Goal: Find specific page/section: Find specific page/section

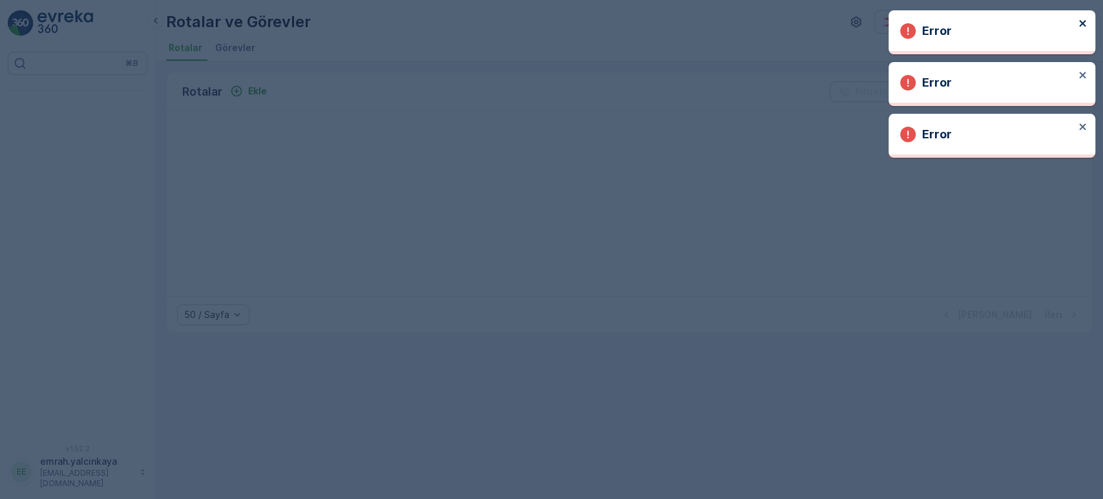
click at [1080, 23] on icon "close" at bounding box center [1082, 23] width 9 height 10
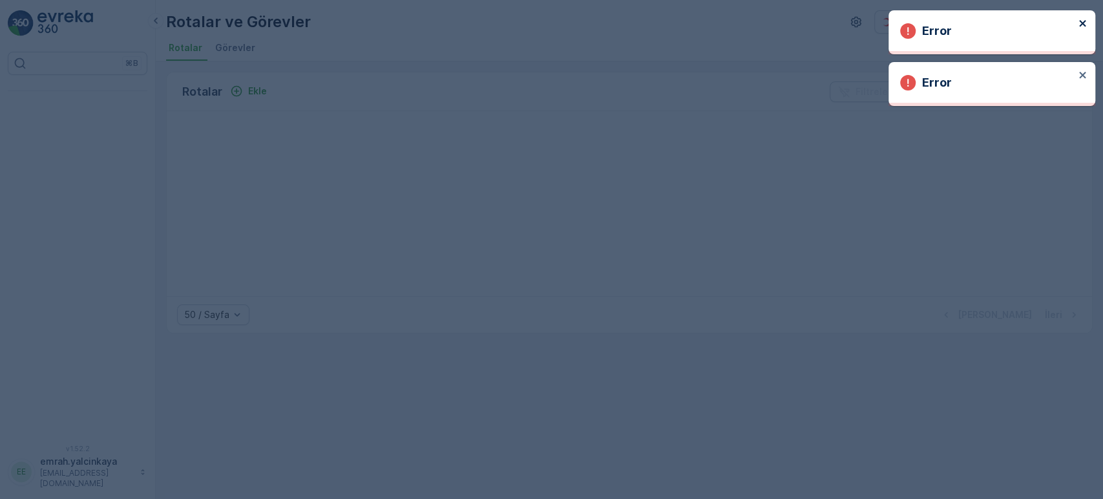
click at [1081, 18] on icon "close" at bounding box center [1082, 23] width 9 height 10
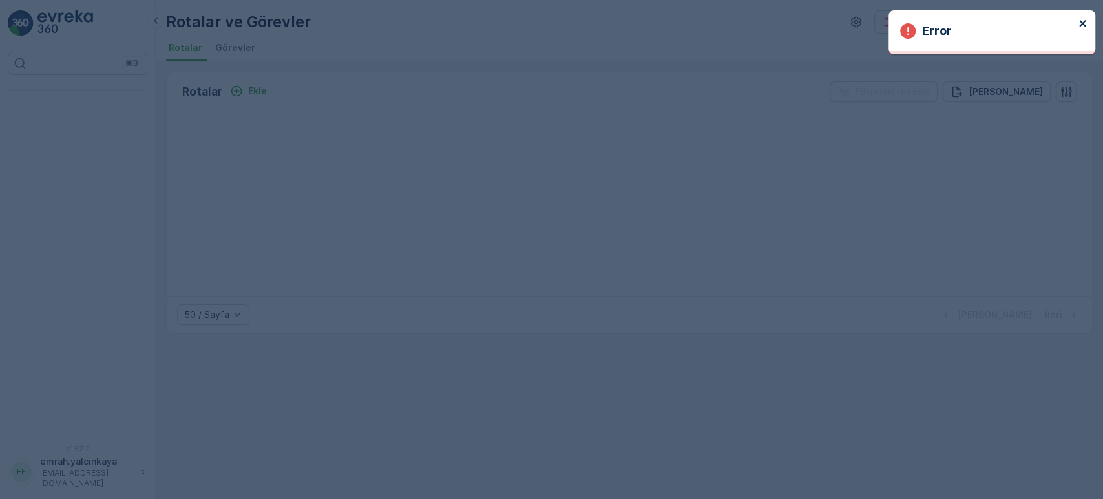
click at [1082, 19] on icon "close" at bounding box center [1082, 23] width 9 height 10
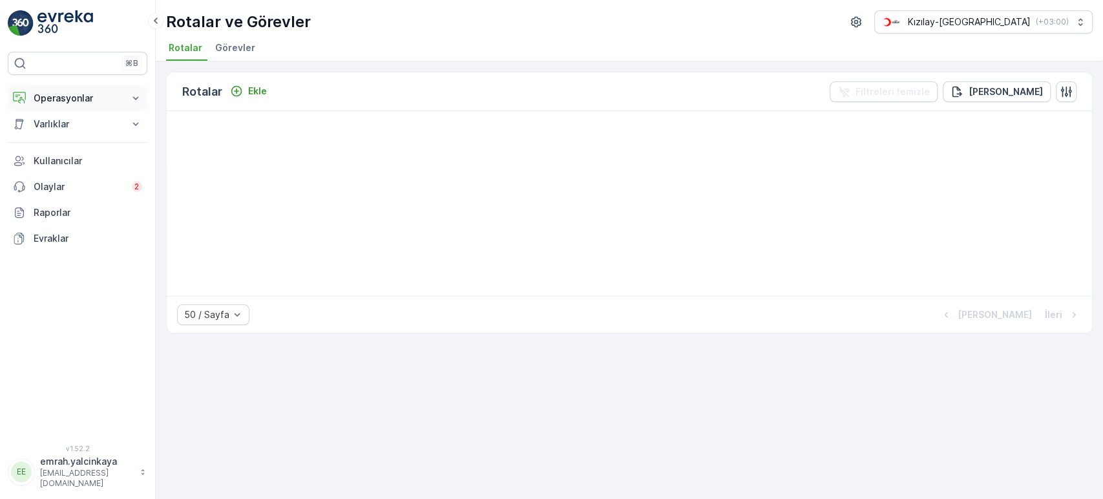
click at [48, 102] on p "Operasyonlar" at bounding box center [78, 98] width 88 height 13
drag, startPoint x: 62, startPoint y: 160, endPoint x: 82, endPoint y: 166, distance: 20.9
click at [62, 160] on p "Rotalar & Görevler" at bounding box center [73, 156] width 80 height 13
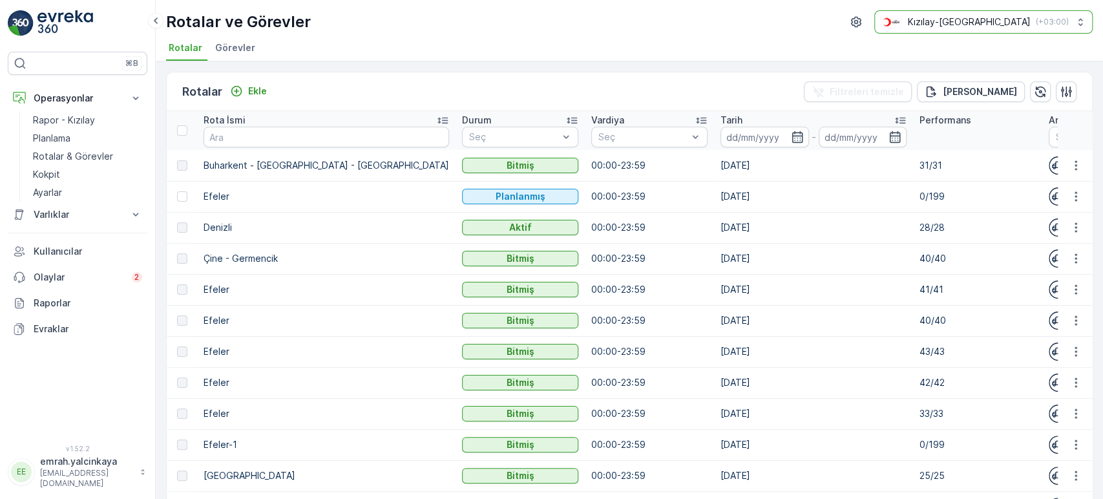
click at [1000, 28] on div "Kızılay-Aydın ( +03:00 )" at bounding box center [974, 22] width 189 height 14
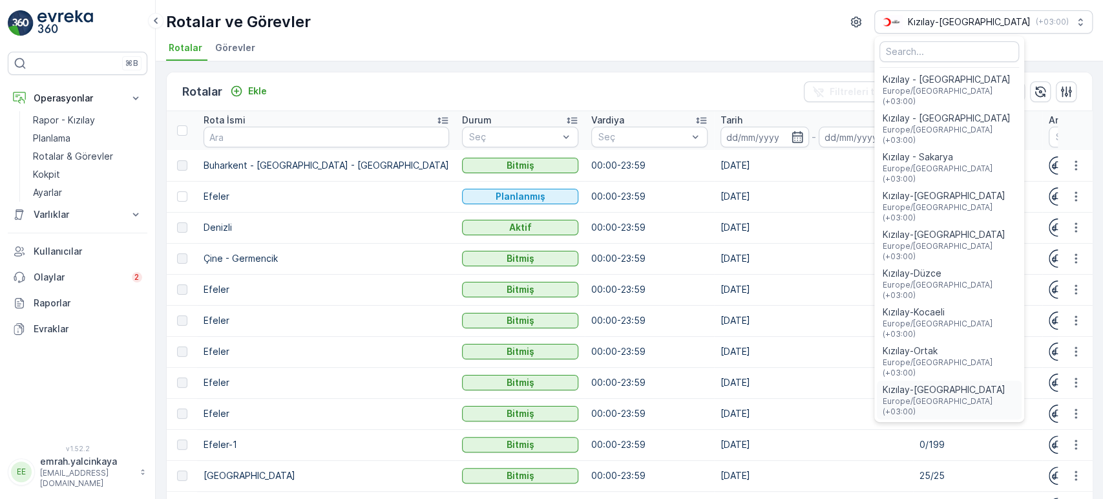
click at [1009, 383] on span "Kızılay-İzmir" at bounding box center [949, 389] width 134 height 13
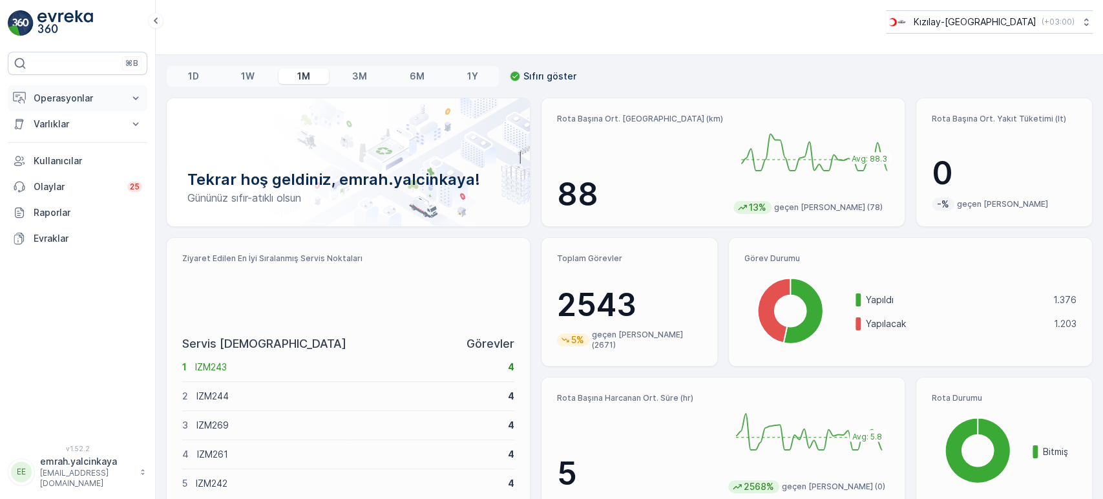
click at [69, 104] on button "Operasyonlar" at bounding box center [78, 98] width 140 height 26
click at [110, 154] on link "Rotalar & Görevler" at bounding box center [88, 156] width 120 height 18
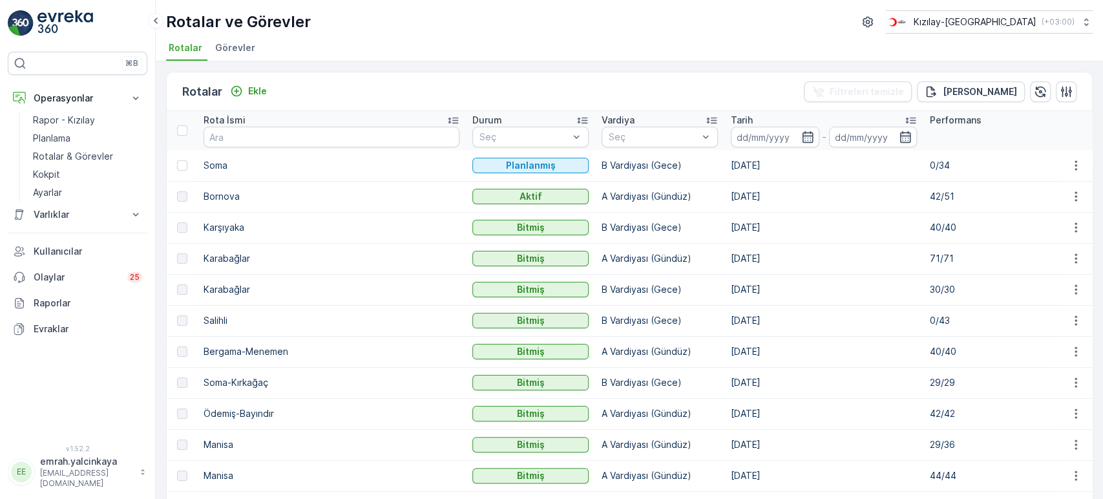
click at [930, 193] on p "42/51" at bounding box center [988, 196] width 116 height 13
